Goal: Task Accomplishment & Management: Use online tool/utility

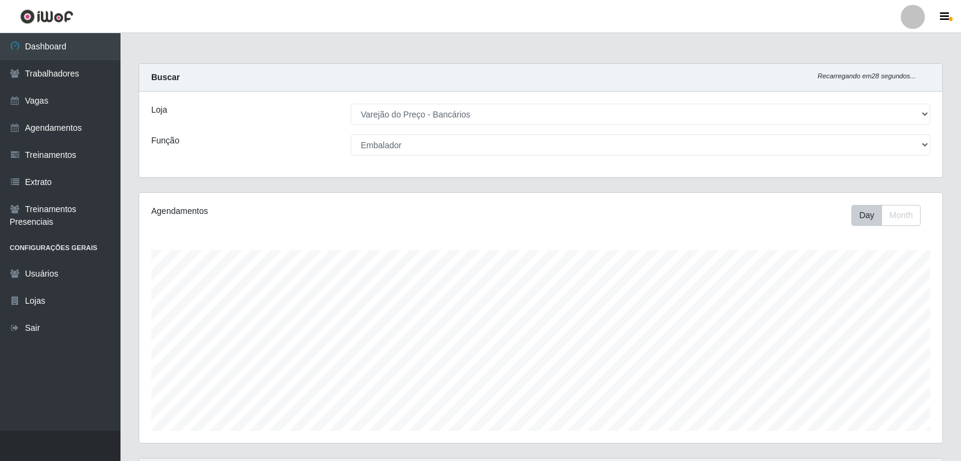
select select "157"
select select "1"
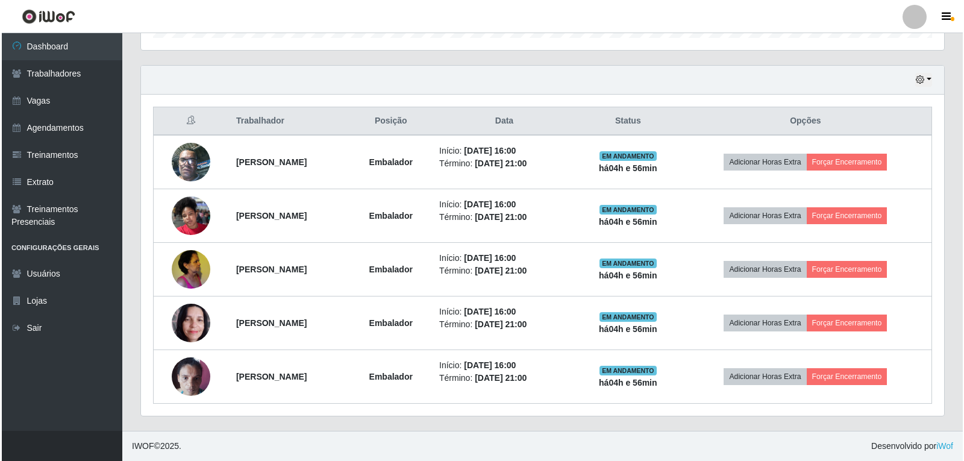
scroll to position [250, 803]
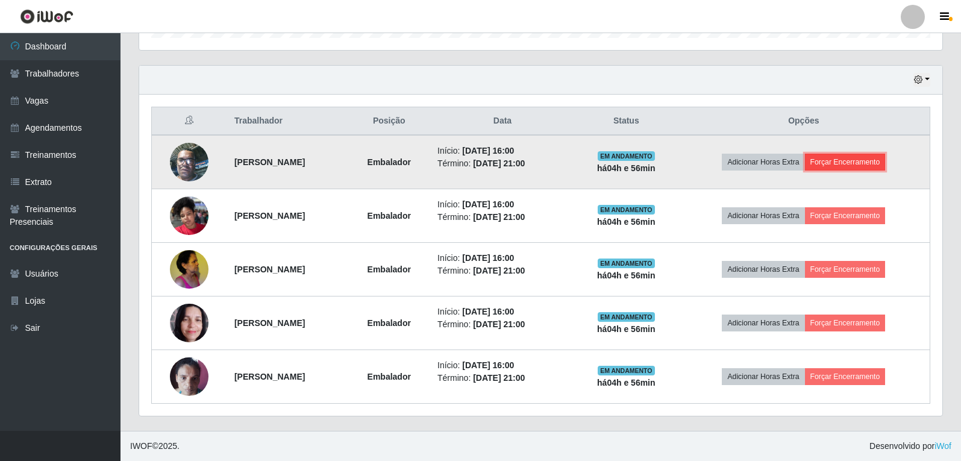
click at [871, 166] on button "Forçar Encerramento" at bounding box center [845, 162] width 81 height 17
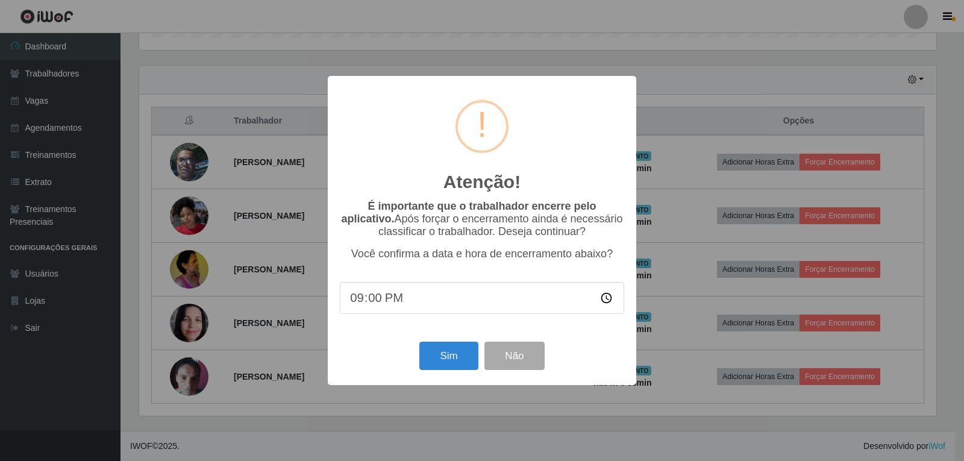
click at [448, 378] on div "Atenção! × É importante que o trabalhador encerre pelo aplicativo. Após forçar …" at bounding box center [482, 230] width 309 height 309
click at [448, 370] on button "Sim" at bounding box center [448, 356] width 58 height 28
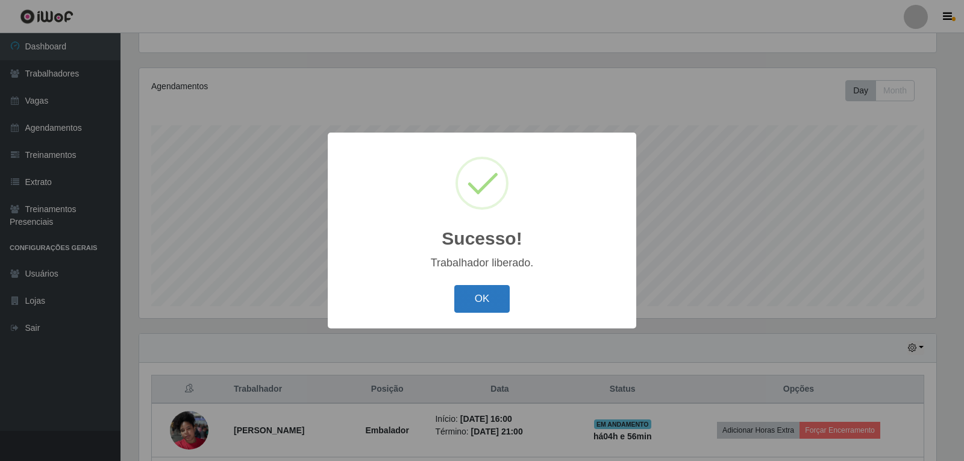
click at [465, 292] on button "OK" at bounding box center [482, 299] width 56 height 28
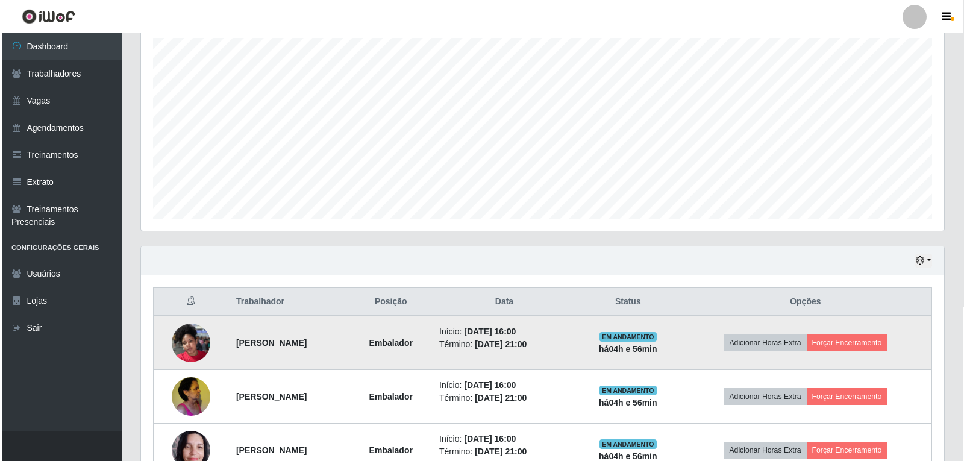
scroll to position [245, 0]
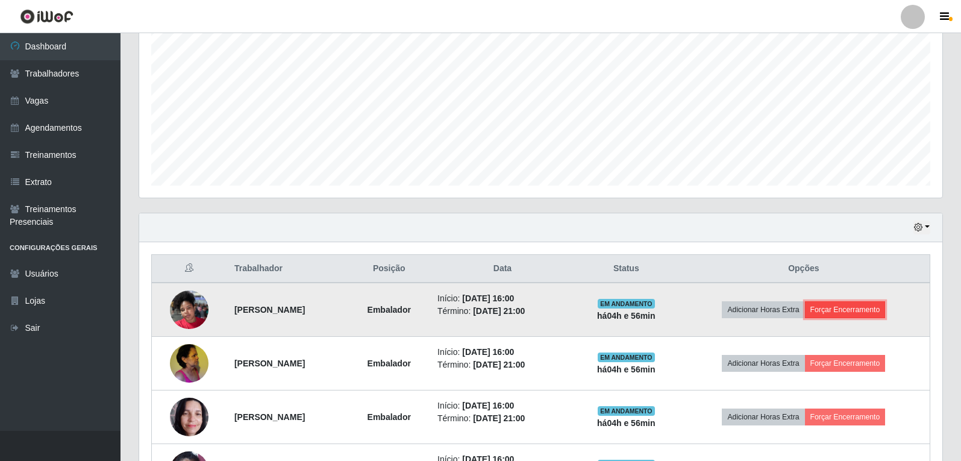
click at [877, 306] on button "Forçar Encerramento" at bounding box center [845, 309] width 81 height 17
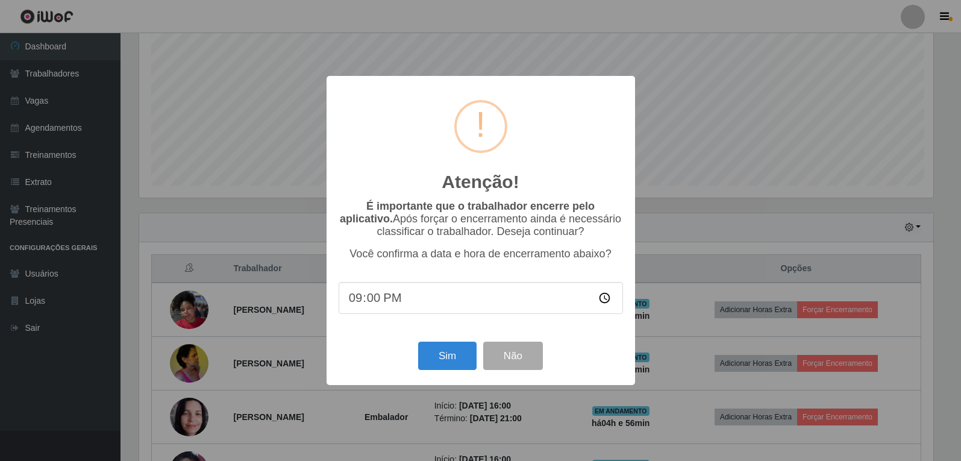
scroll to position [250, 797]
click at [428, 360] on button "Sim" at bounding box center [448, 356] width 58 height 28
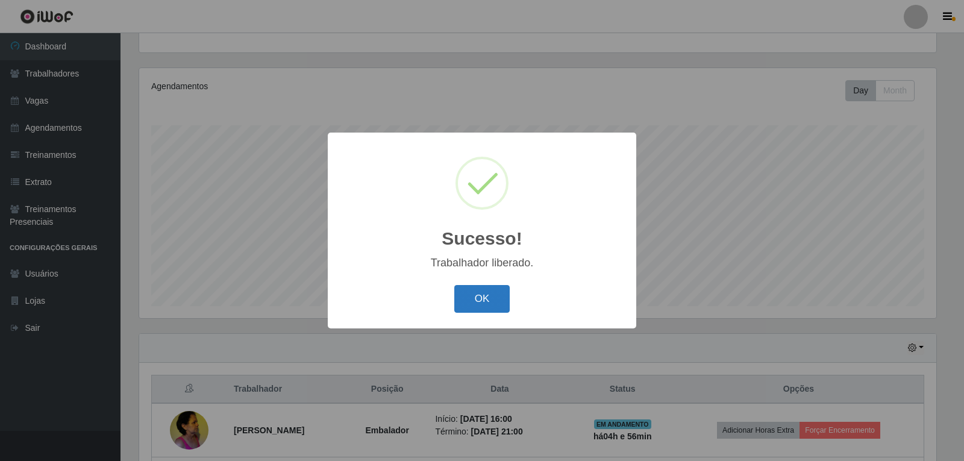
click at [504, 297] on button "OK" at bounding box center [482, 299] width 56 height 28
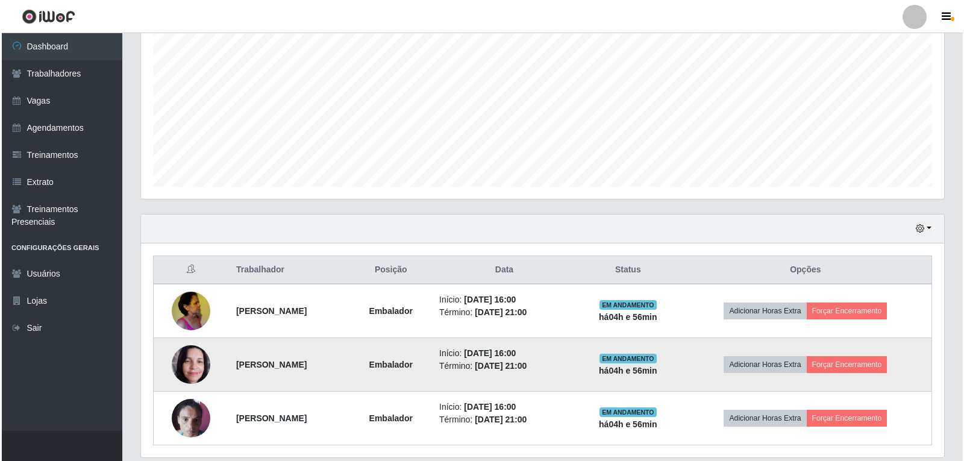
scroll to position [245, 0]
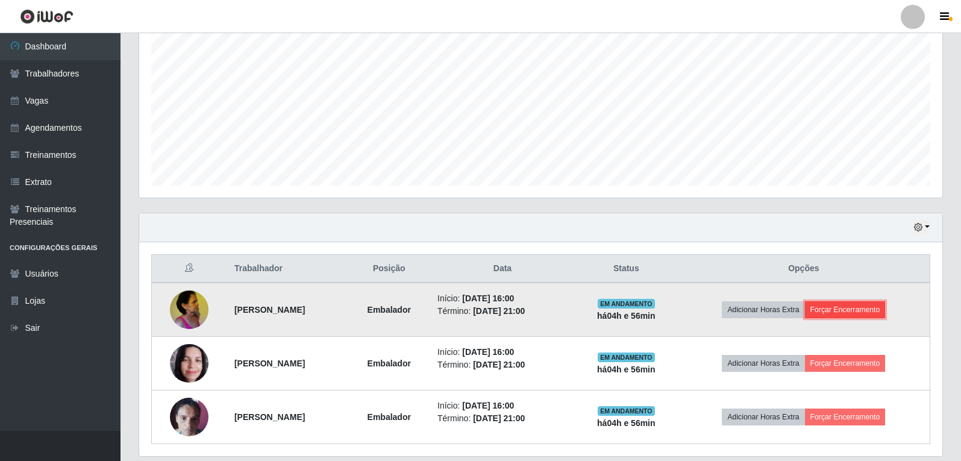
click at [864, 313] on button "Forçar Encerramento" at bounding box center [845, 309] width 81 height 17
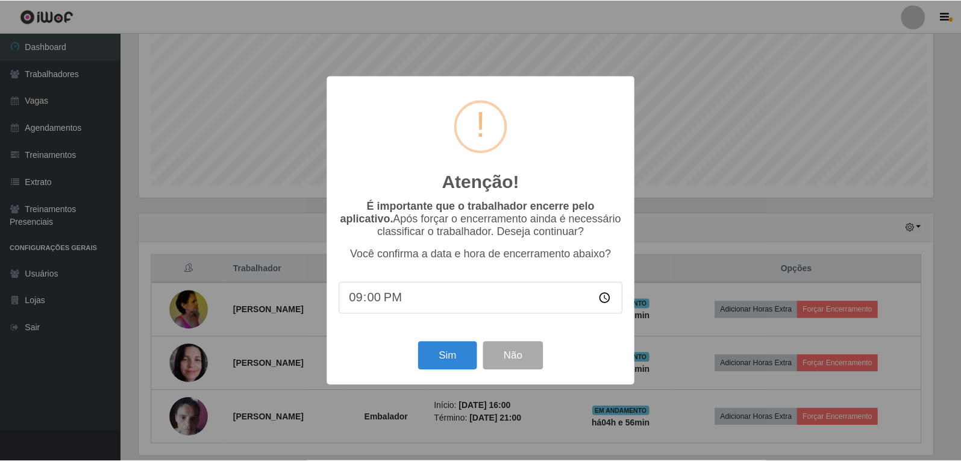
scroll to position [250, 797]
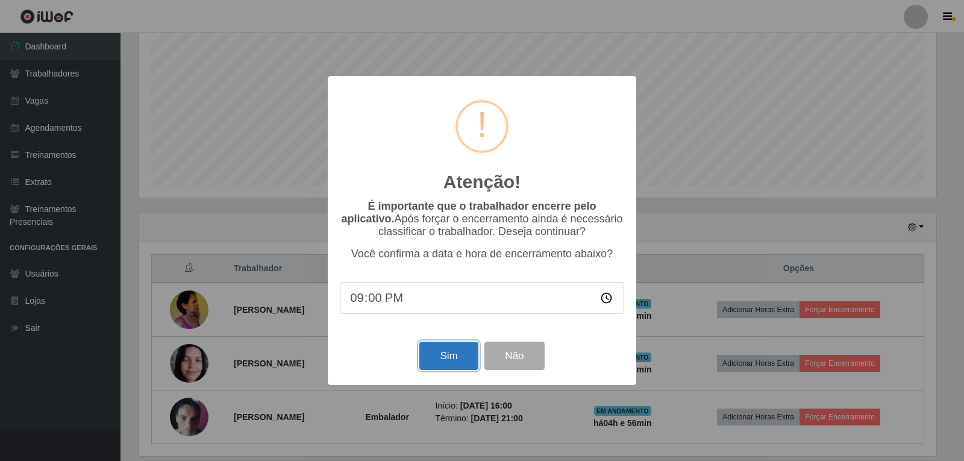
click at [439, 356] on button "Sim" at bounding box center [448, 356] width 58 height 28
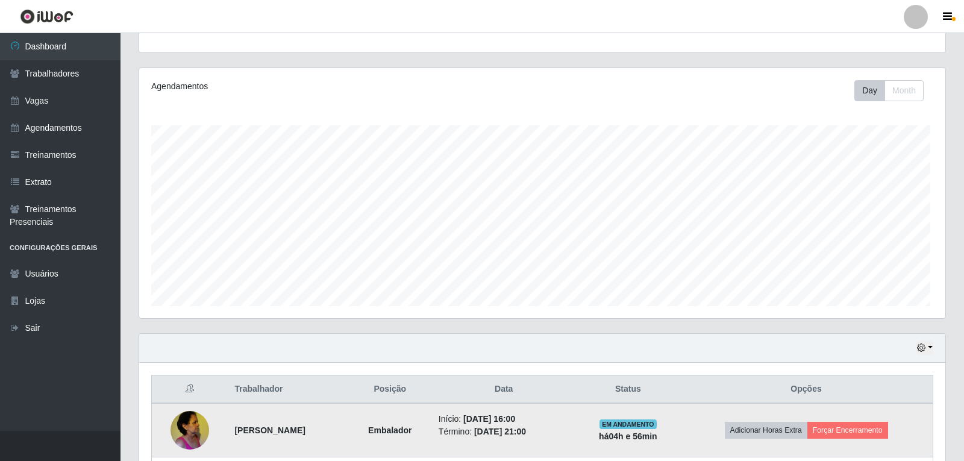
scroll to position [0, 0]
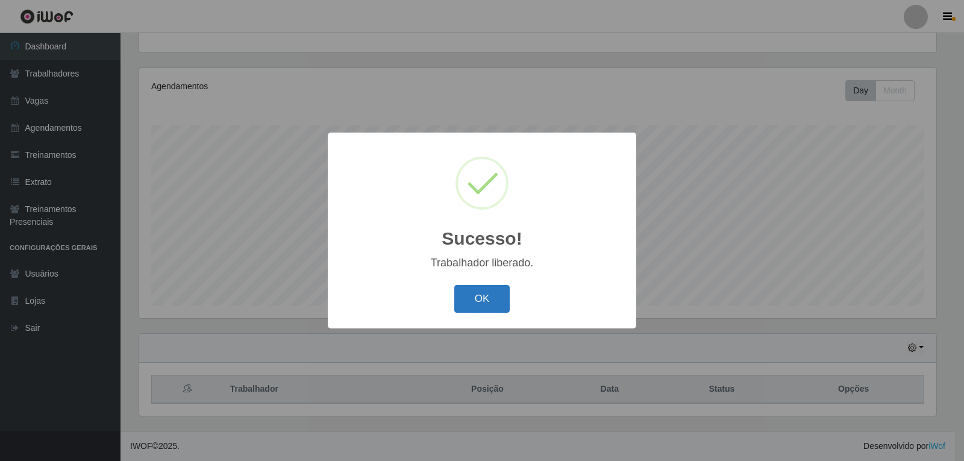
click at [492, 299] on button "OK" at bounding box center [482, 299] width 56 height 28
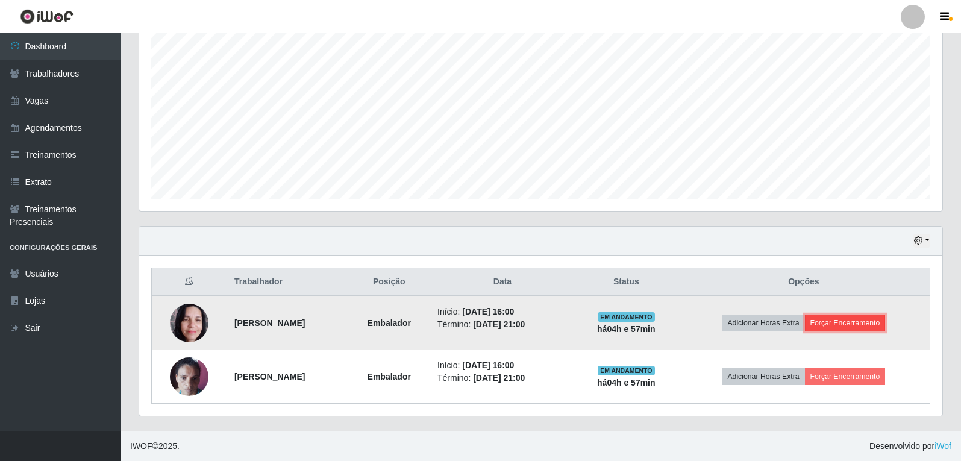
click at [883, 324] on button "Forçar Encerramento" at bounding box center [845, 323] width 81 height 17
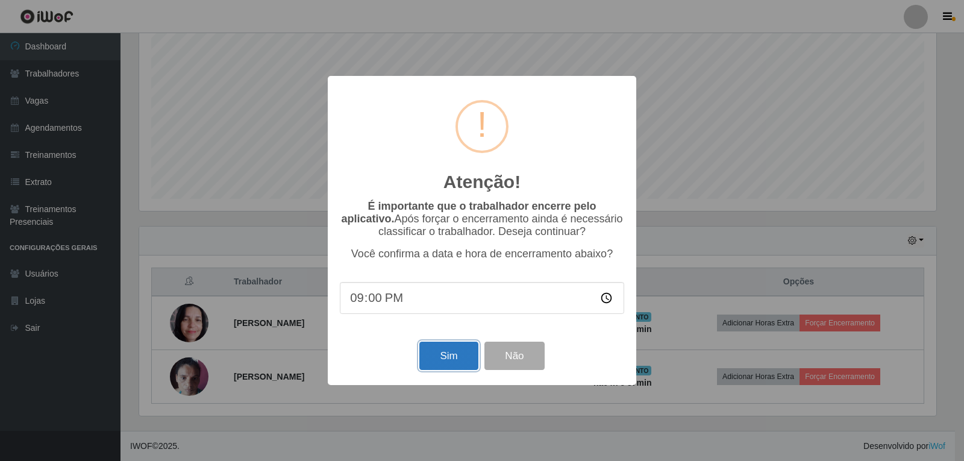
click at [436, 347] on button "Sim" at bounding box center [448, 356] width 58 height 28
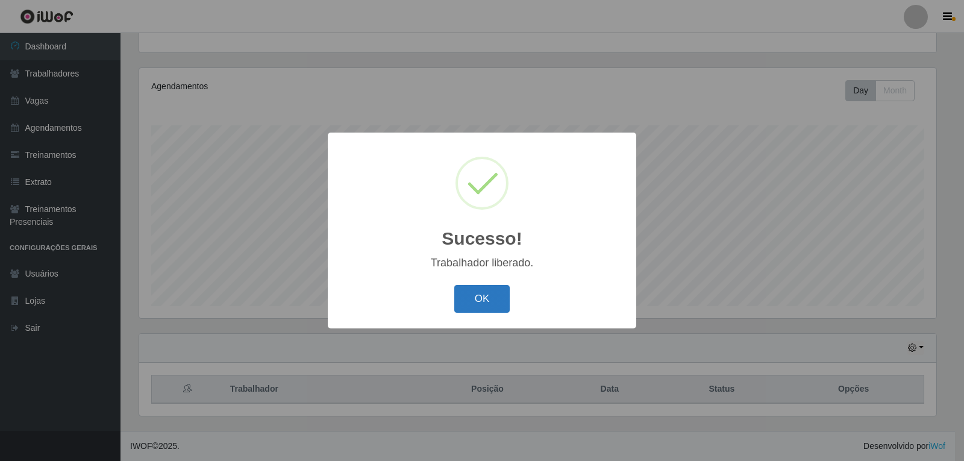
click at [499, 289] on button "OK" at bounding box center [482, 299] width 56 height 28
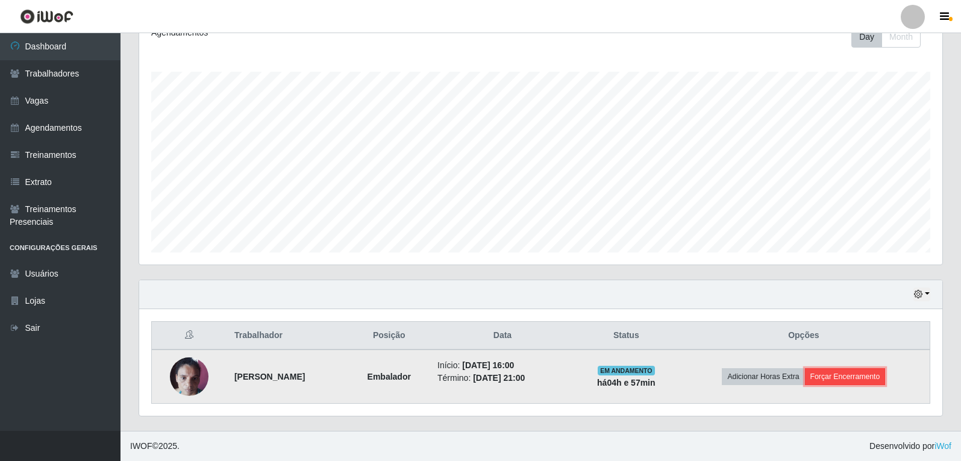
click at [881, 378] on button "Forçar Encerramento" at bounding box center [845, 376] width 81 height 17
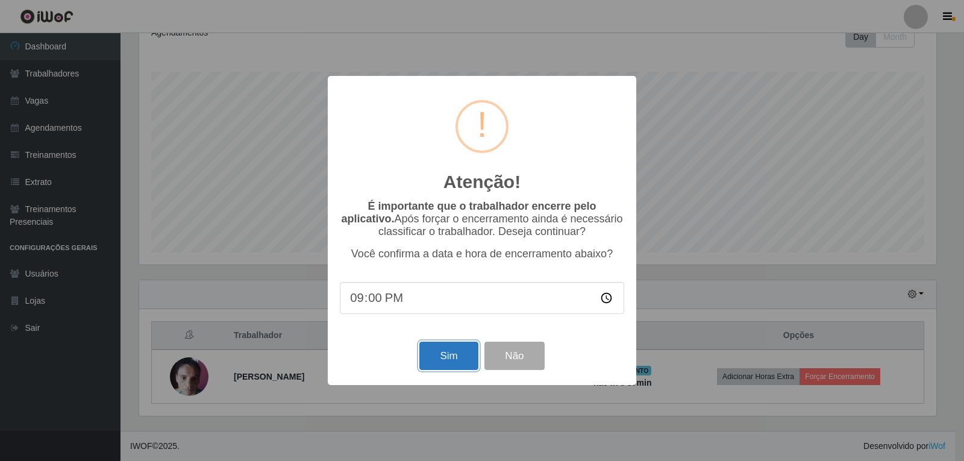
click at [443, 366] on button "Sim" at bounding box center [448, 356] width 58 height 28
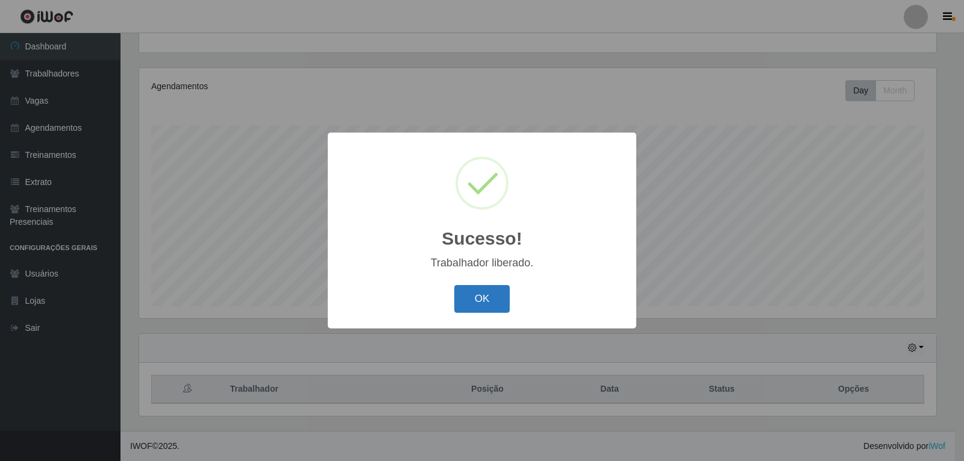
click at [491, 301] on button "OK" at bounding box center [482, 299] width 56 height 28
